Goal: Navigation & Orientation: Find specific page/section

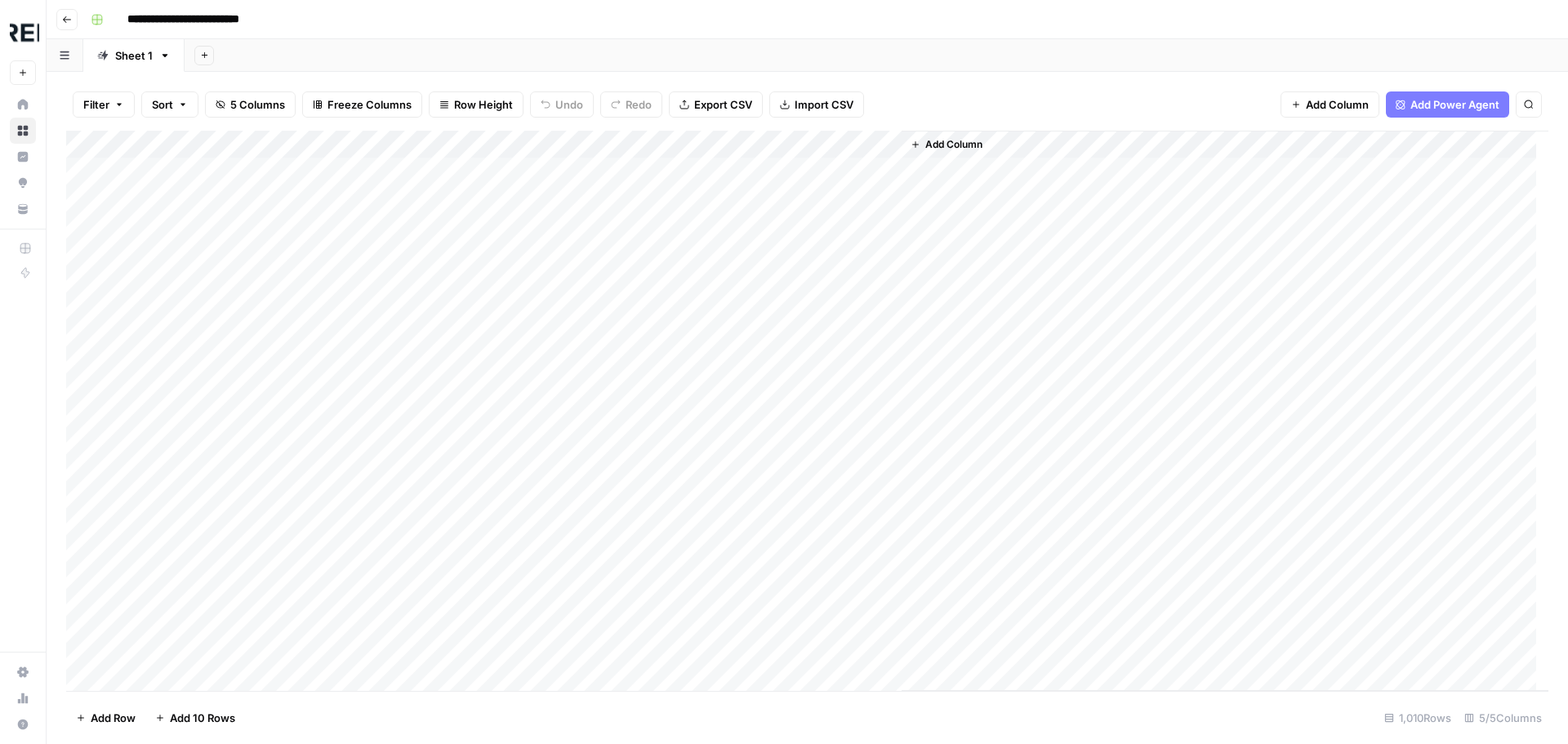
click at [64, 18] on icon "button" at bounding box center [66, 20] width 8 height 7
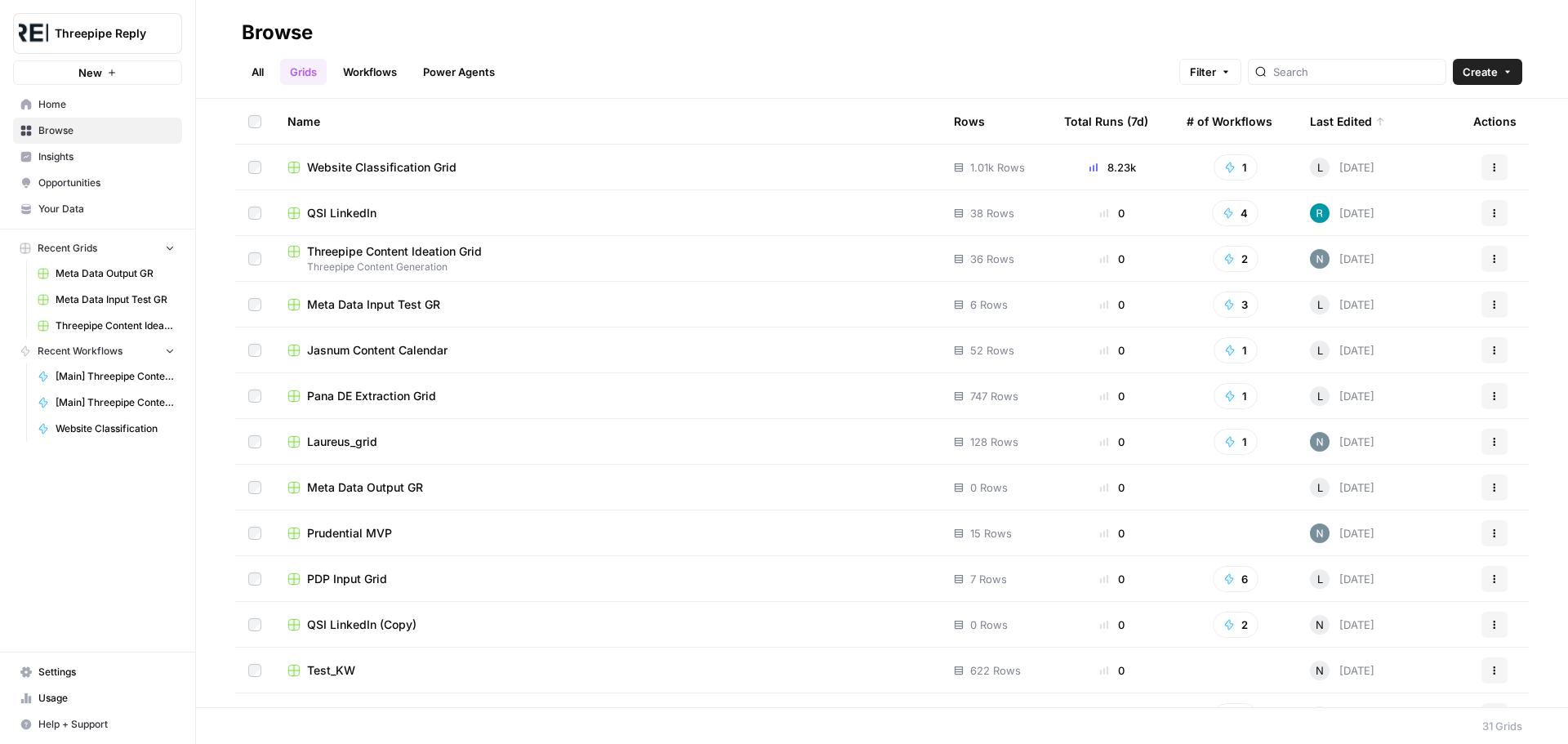
click at [256, 78] on link "All" at bounding box center [257, 71] width 32 height 26
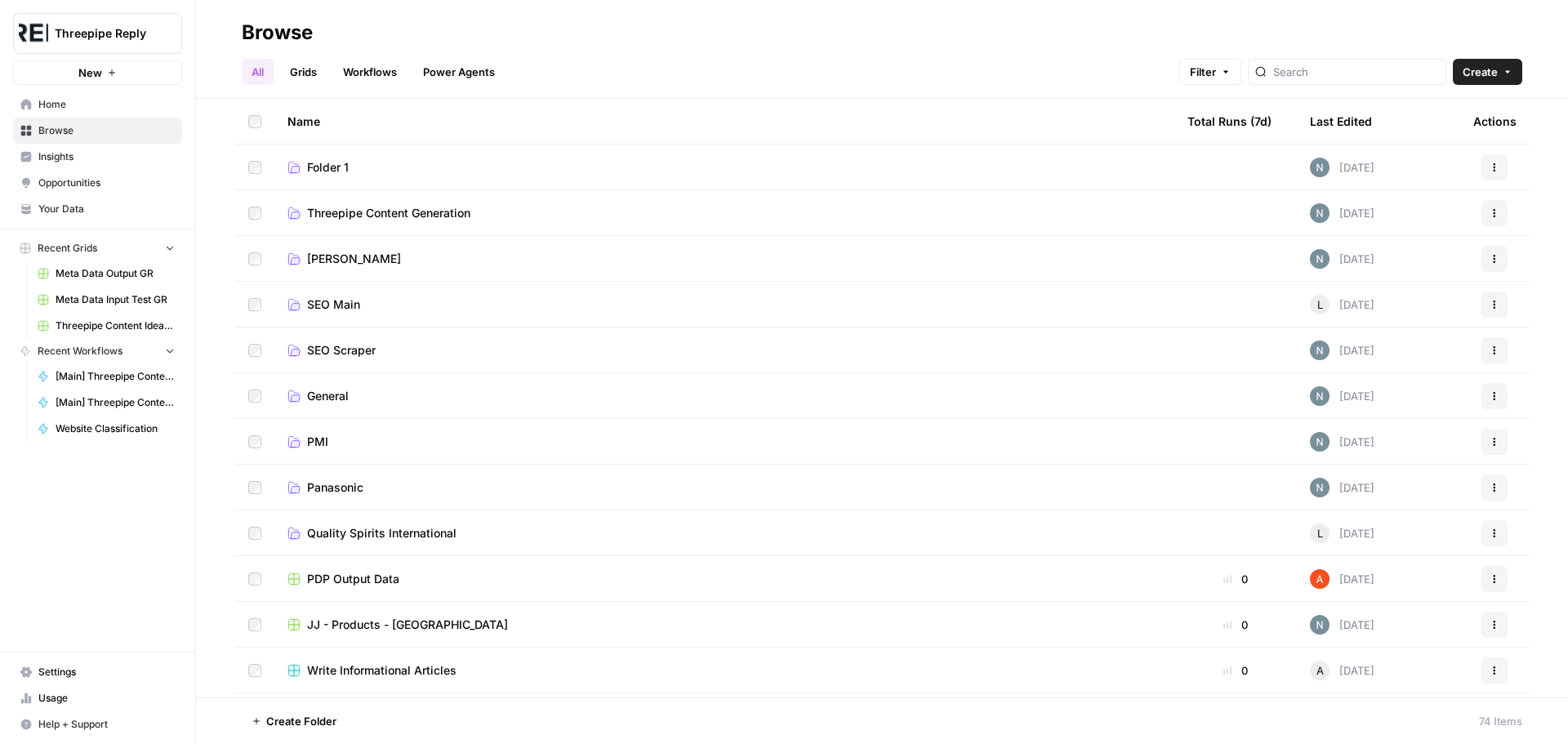
click at [312, 70] on link "Grids" at bounding box center [303, 71] width 47 height 26
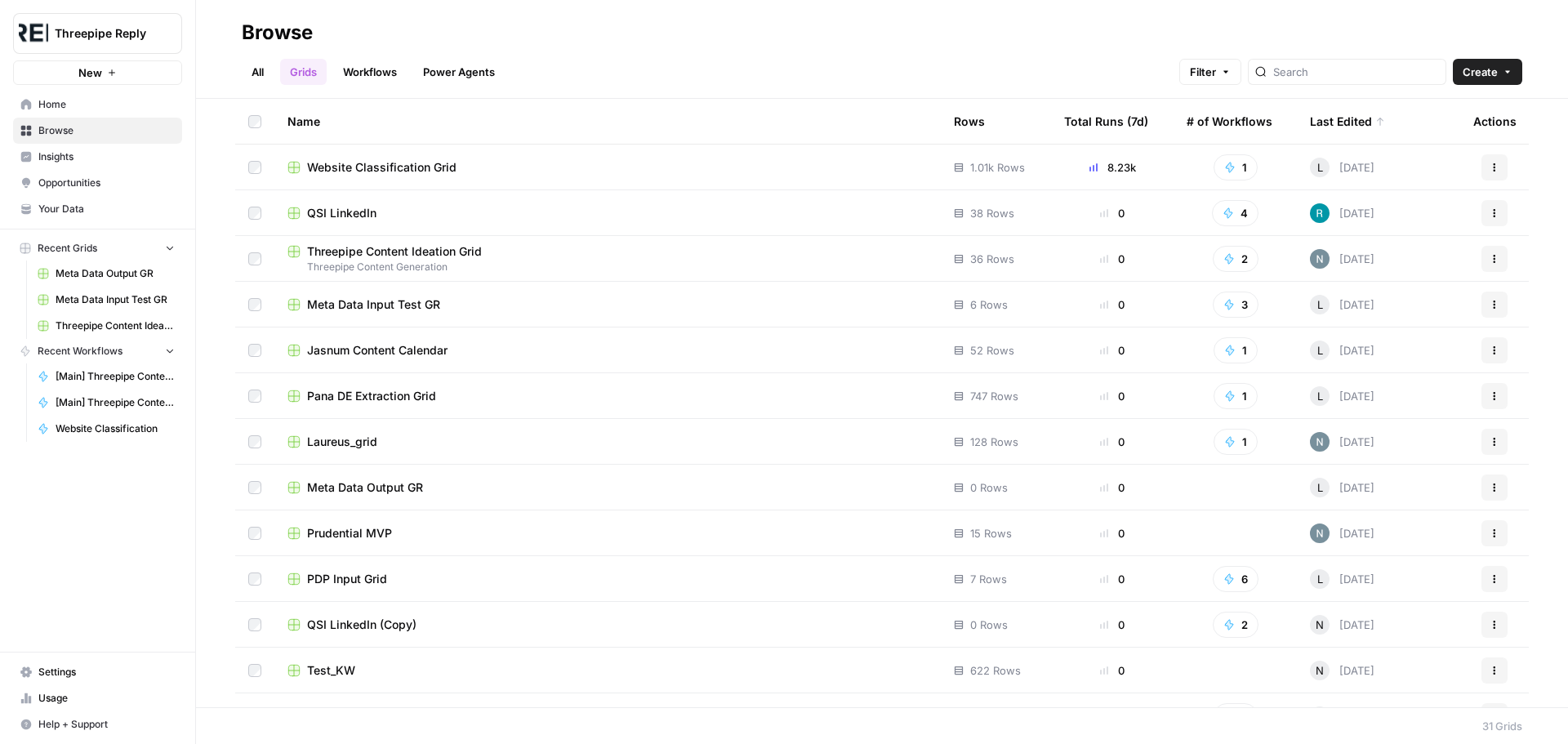
click at [101, 156] on span "Insights" at bounding box center [106, 156] width 137 height 15
